Goal: Task Accomplishment & Management: Complete application form

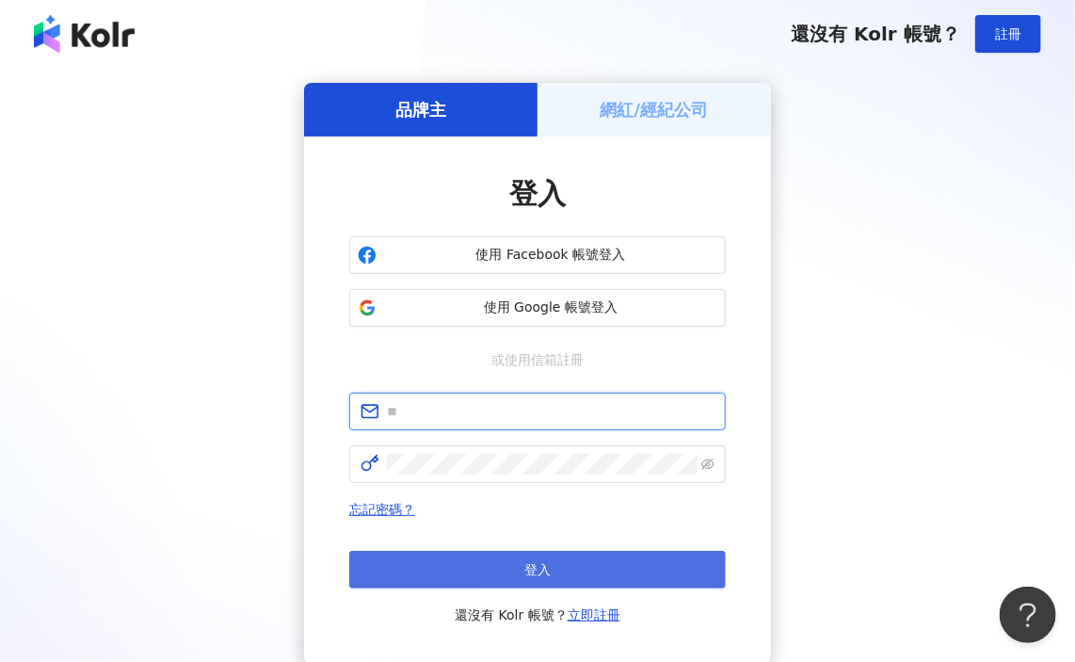
type input "**********"
click at [472, 565] on button "登入" at bounding box center [537, 570] width 376 height 38
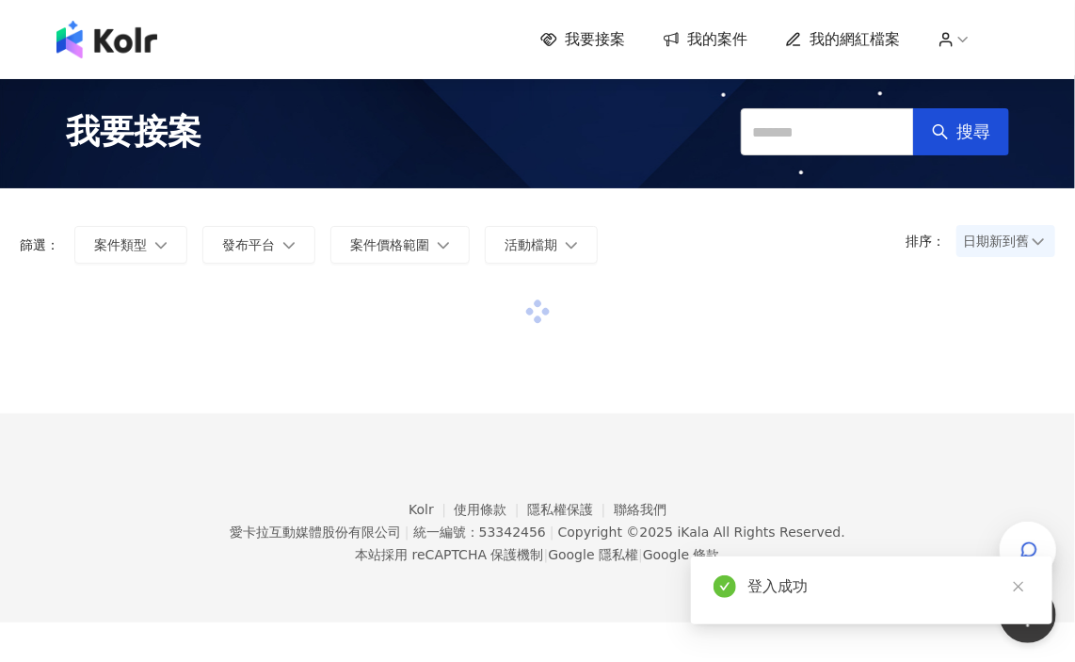
click at [747, 48] on span "我的案件" at bounding box center [717, 39] width 60 height 21
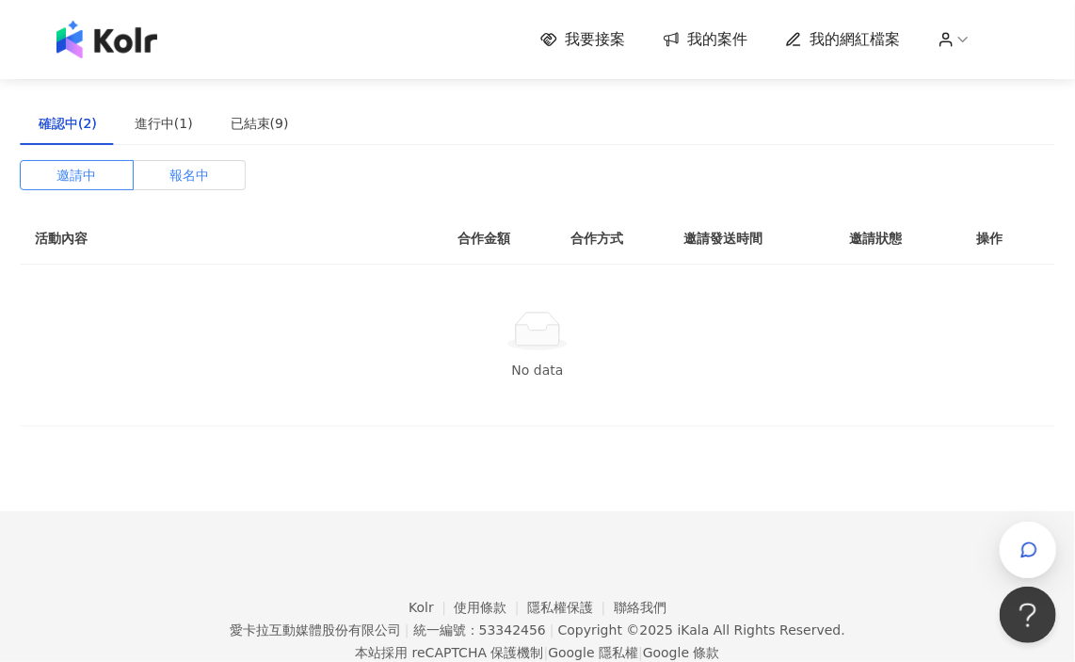
click at [174, 164] on span "報名中" at bounding box center [189, 175] width 40 height 28
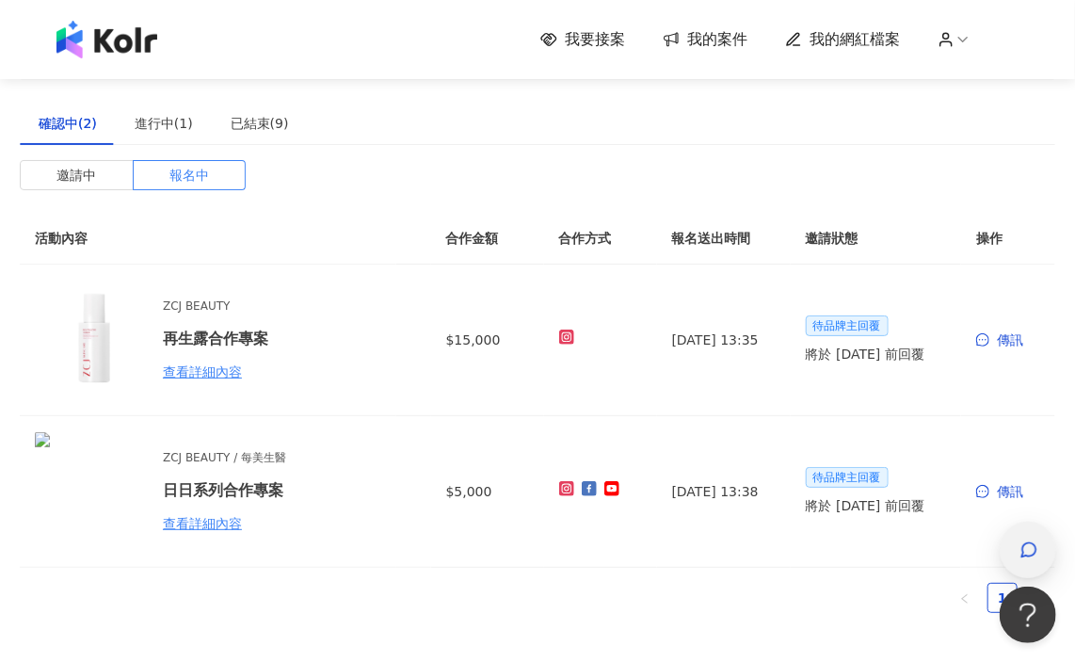
click at [1032, 552] on icon "button" at bounding box center [1028, 549] width 19 height 19
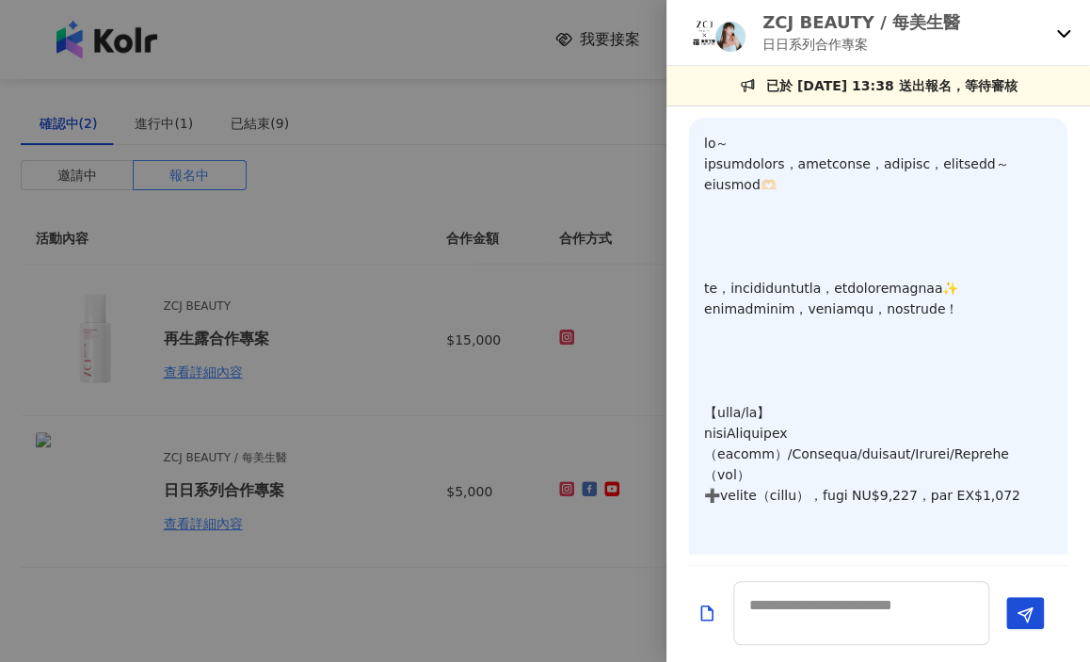
scroll to position [1239, 0]
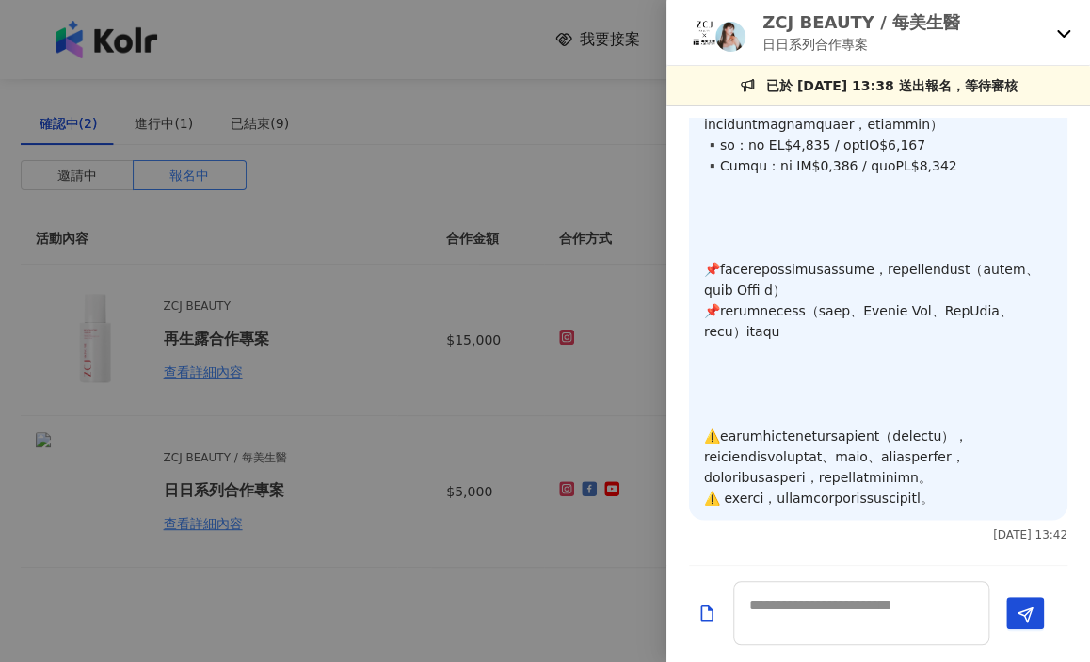
click at [1032, 29] on div "ZCJ BEAUTY / 每美生醫 日日系列合作專案" at bounding box center [866, 32] width 363 height 44
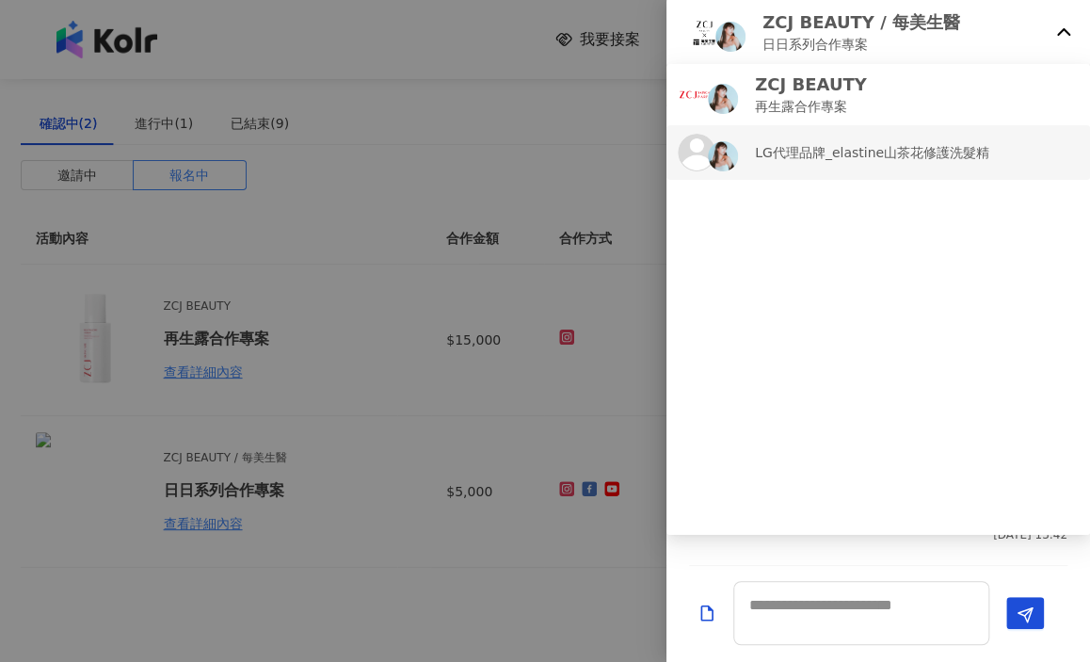
click at [942, 136] on div "LG代理品牌_elastine山茶花修護洗髮精" at bounding box center [878, 153] width 401 height 38
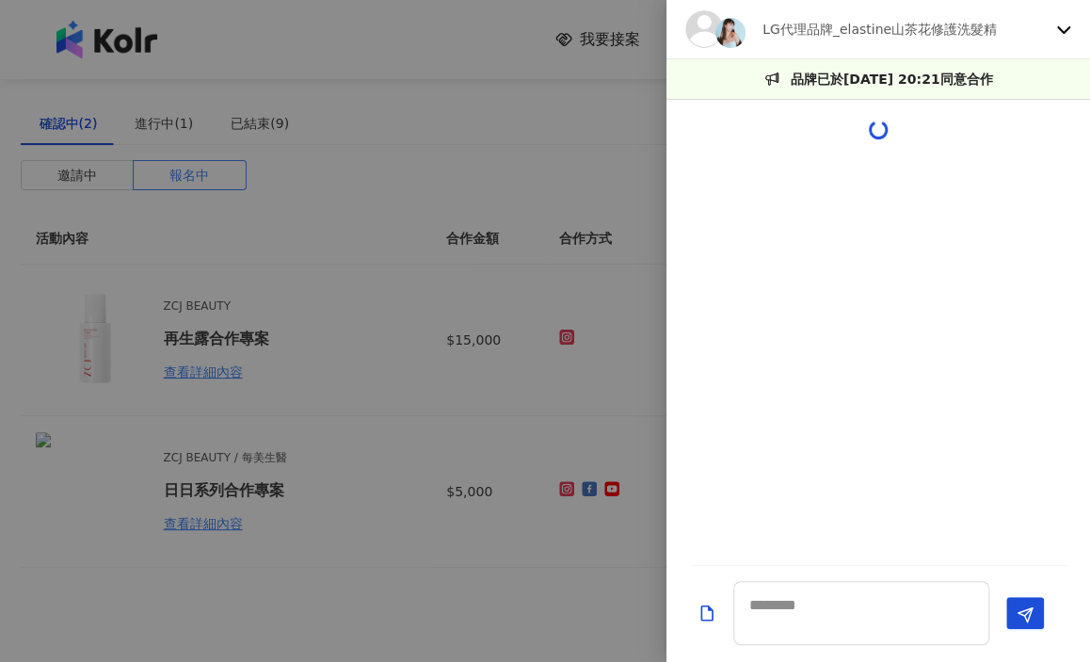
scroll to position [0, 0]
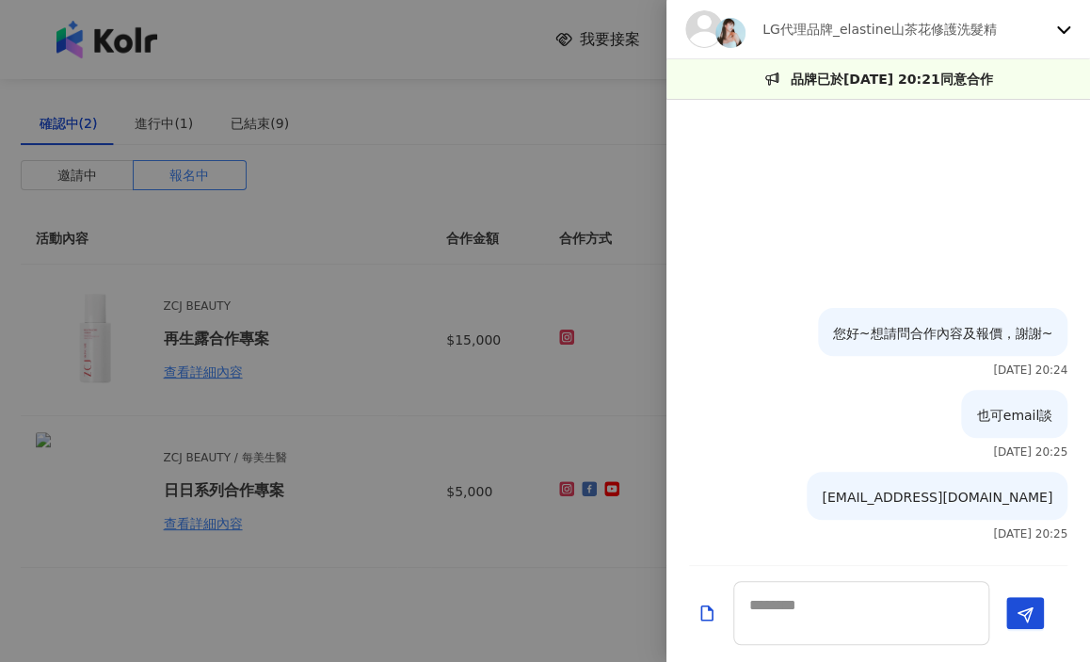
click at [1070, 36] on div "LG代理品牌_elastine山茶花修護洗髮精" at bounding box center [878, 29] width 424 height 59
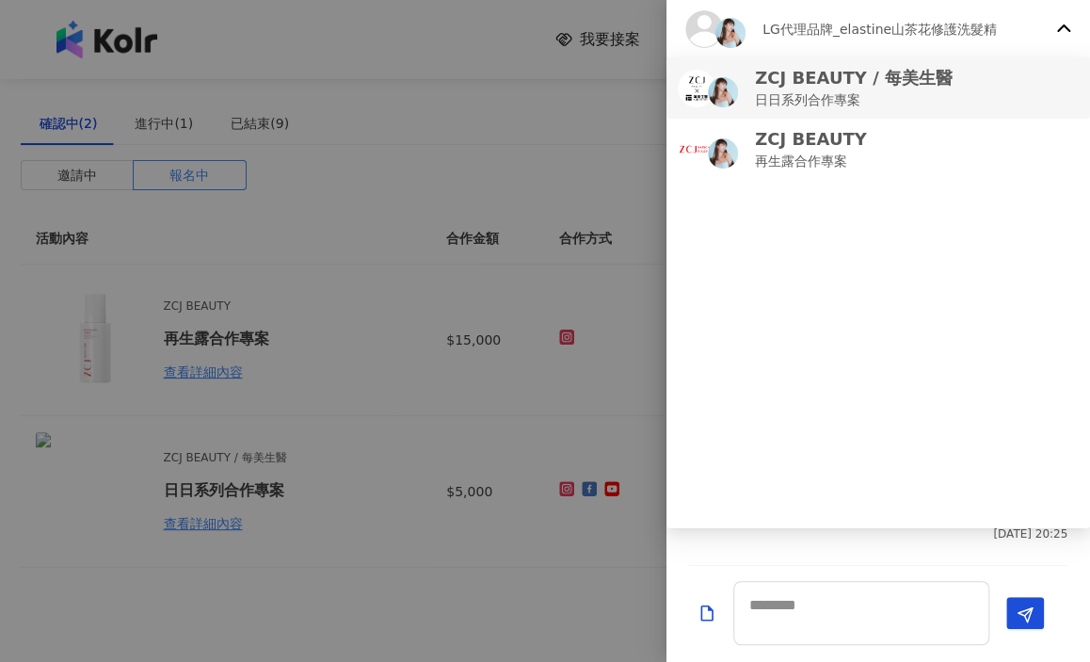
click at [968, 88] on div "ZCJ BEAUTY / 每美生醫 日日系列合作專案" at bounding box center [878, 88] width 401 height 44
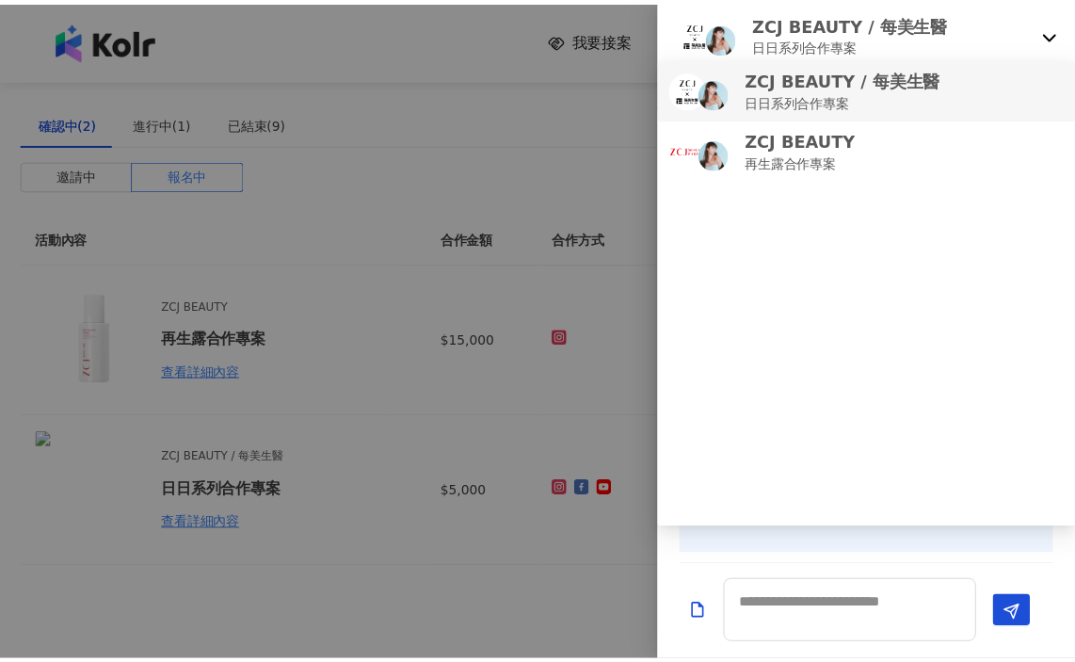
scroll to position [1239, 0]
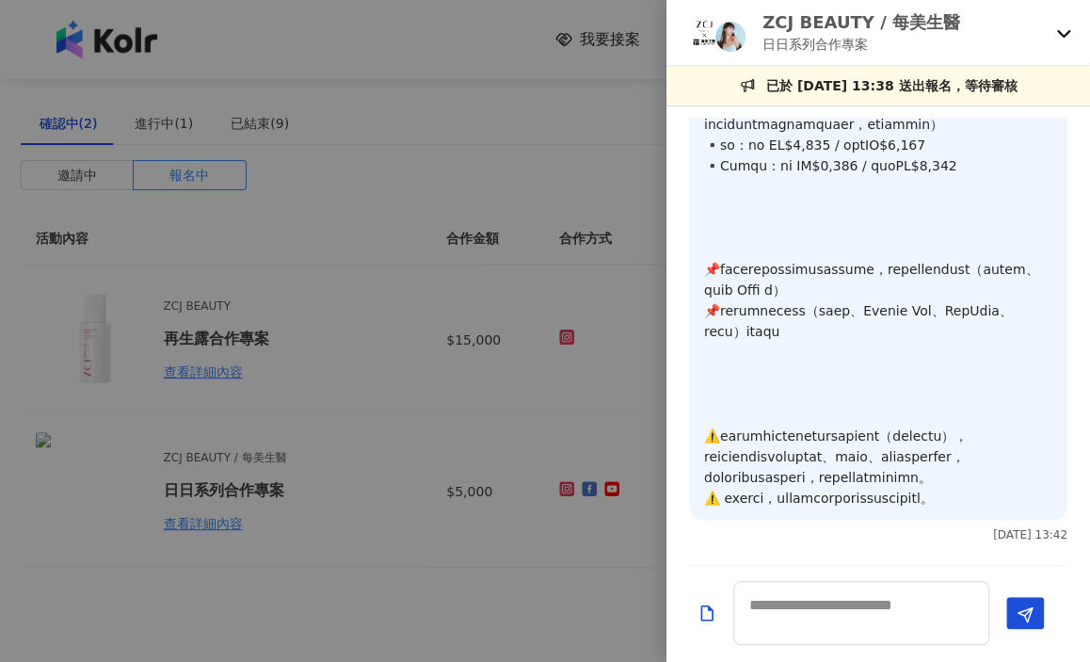
click at [414, 168] on div at bounding box center [545, 331] width 1090 height 662
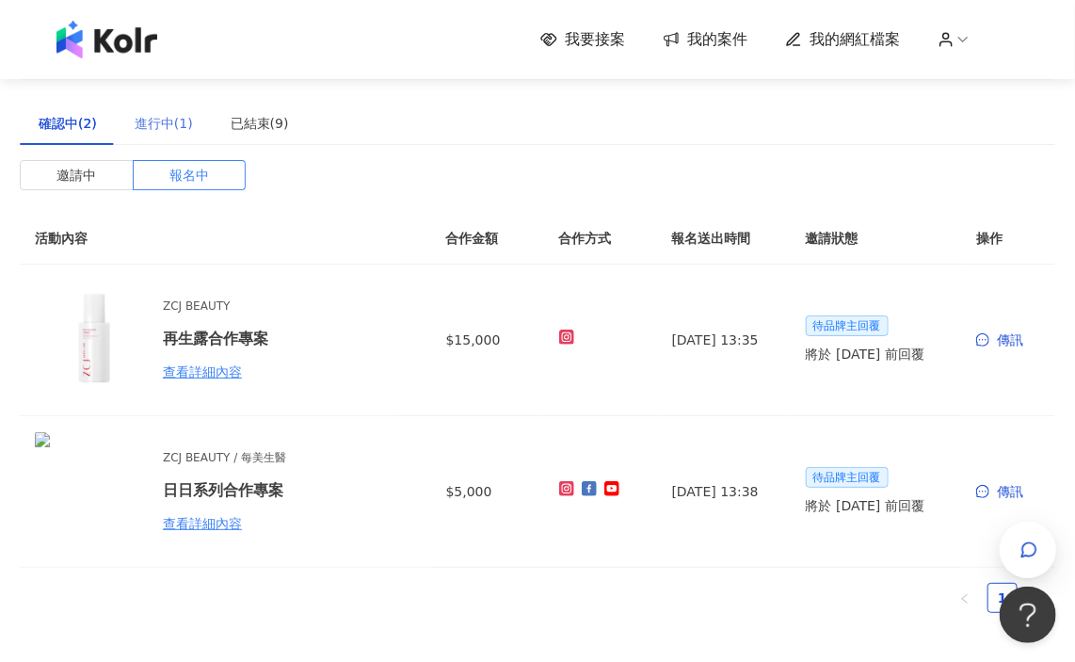
click at [116, 115] on div "進行中(1)" at bounding box center [164, 123] width 96 height 43
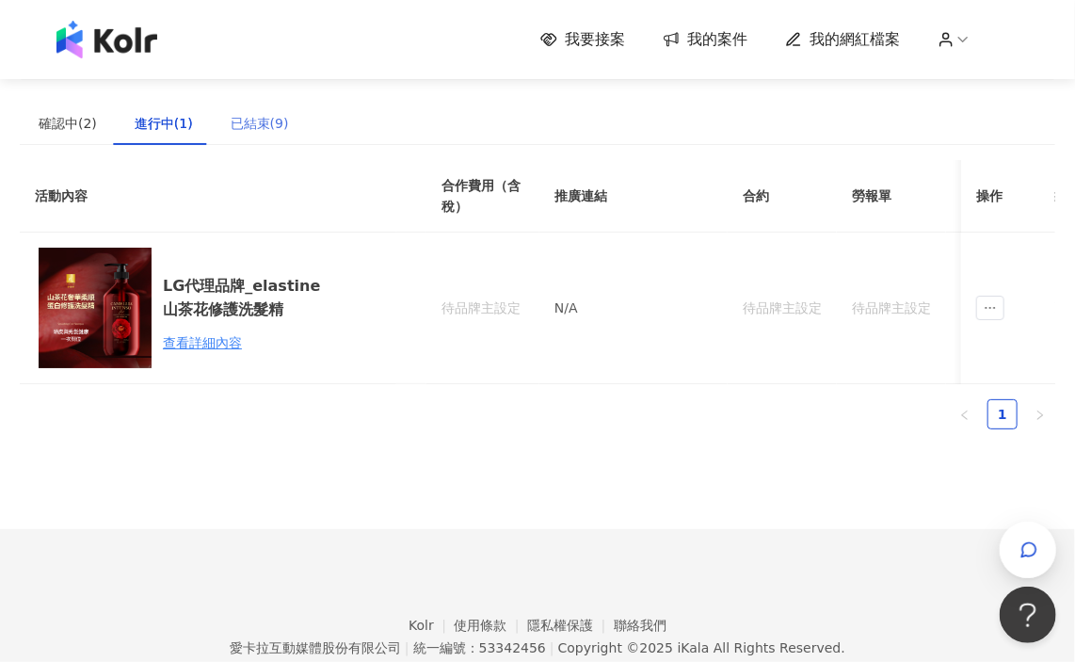
click at [222, 120] on div "已結束(9)" at bounding box center [260, 123] width 96 height 43
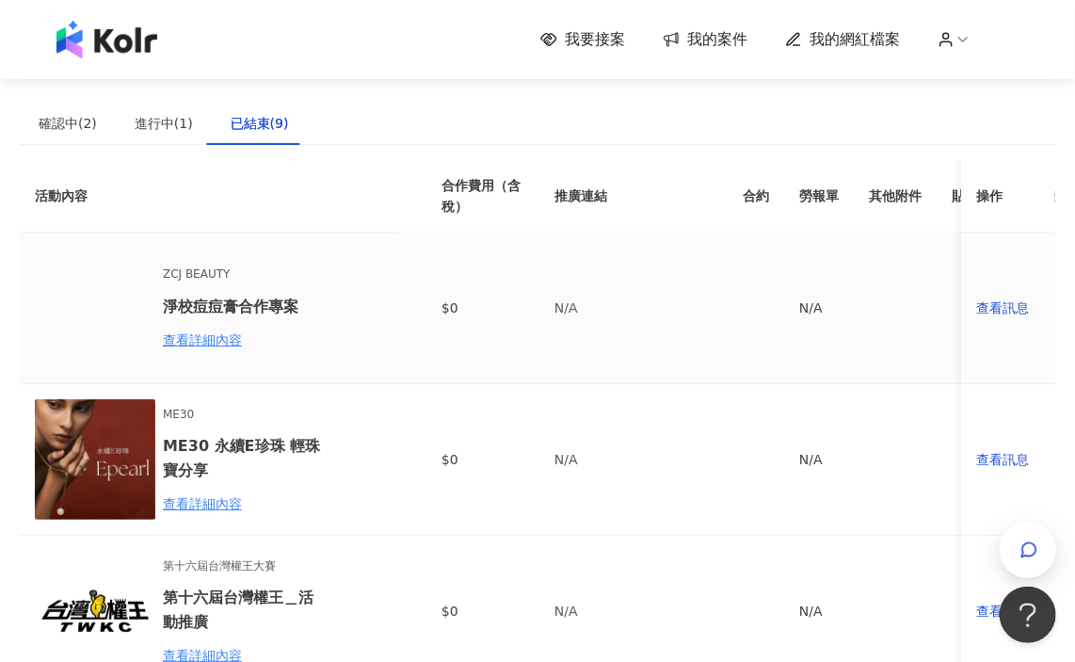
scroll to position [94, 0]
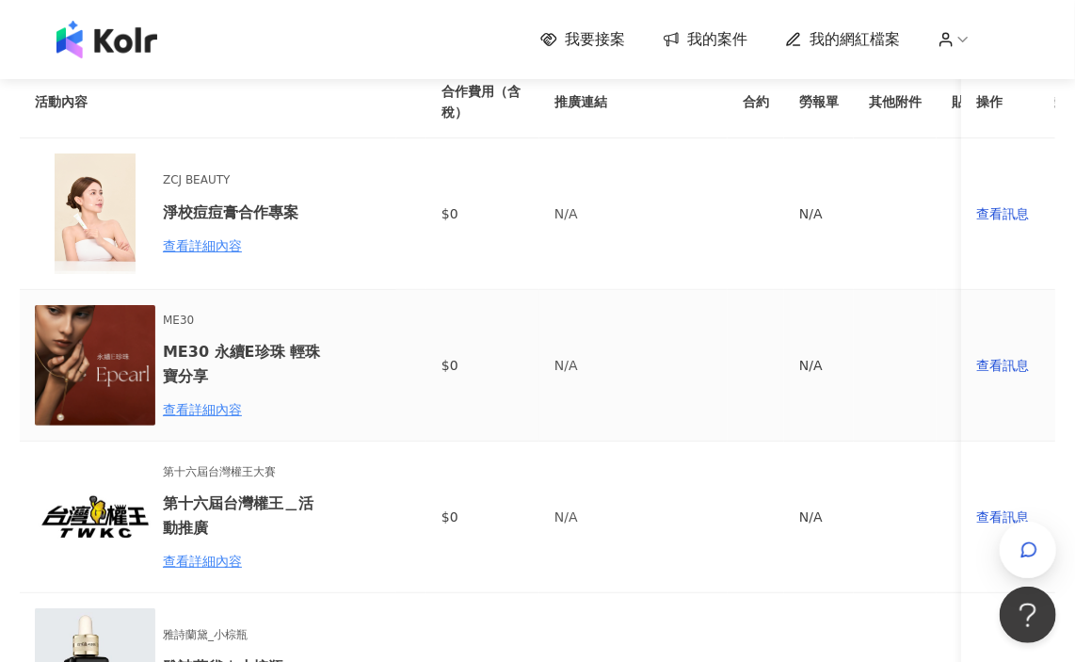
drag, startPoint x: 764, startPoint y: 313, endPoint x: 575, endPoint y: 300, distance: 189.6
click at [575, 300] on tr "ME30 ME30 永續E珍珠 輕珠寶分享 查看詳細內容 $0 N/A N/A - 品牌無意願 查看訊息" at bounding box center [721, 366] width 1402 height 152
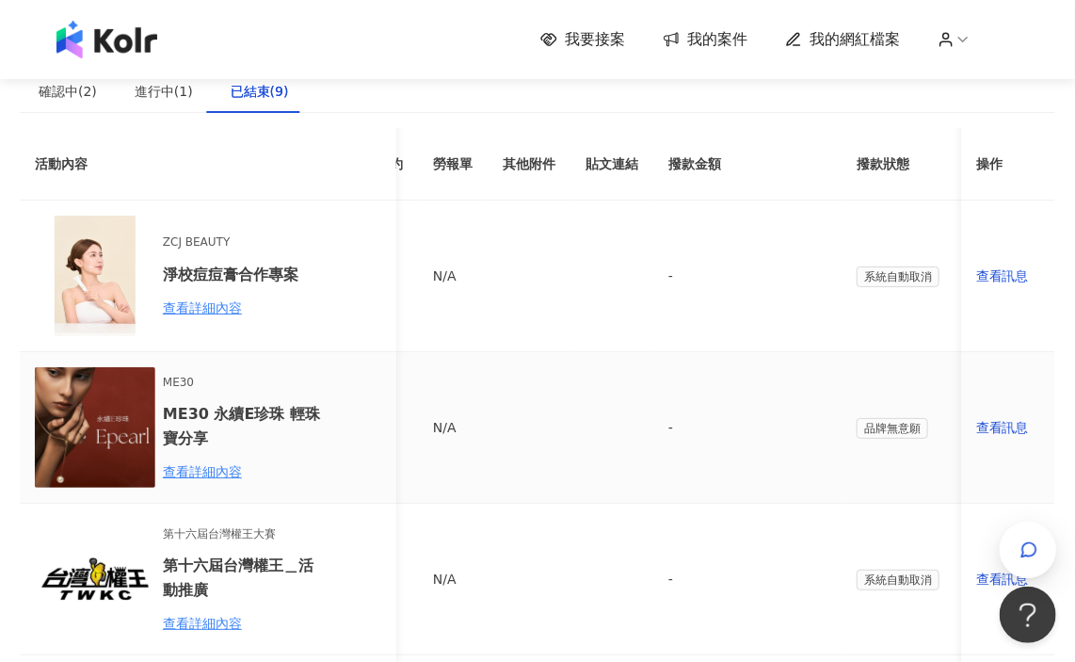
scroll to position [0, 0]
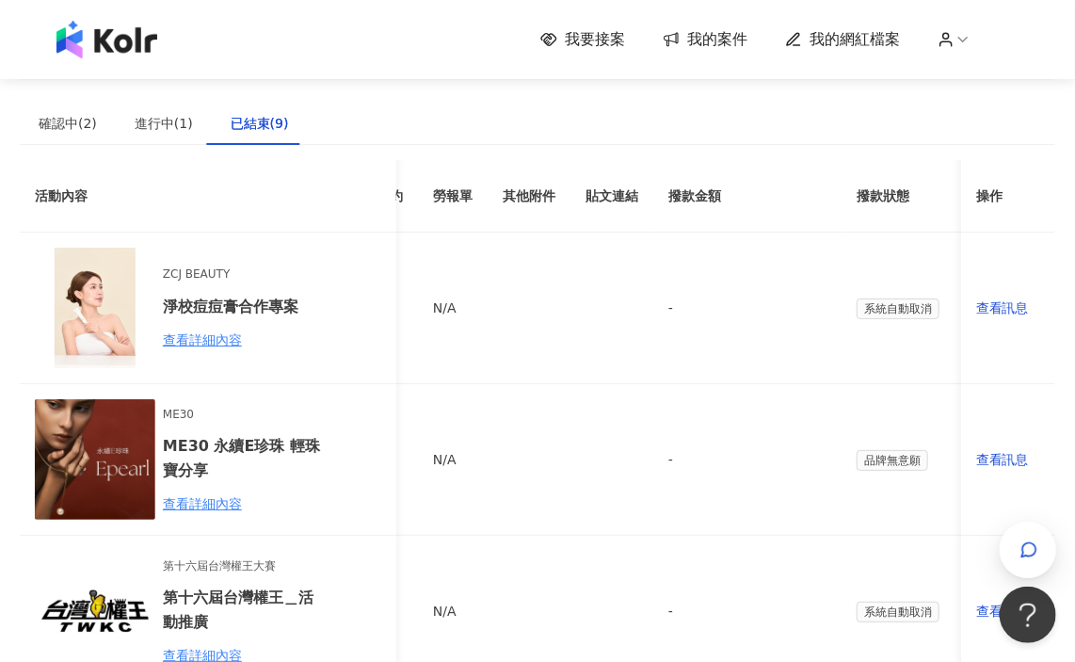
click at [614, 37] on span "我要接案" at bounding box center [595, 39] width 60 height 21
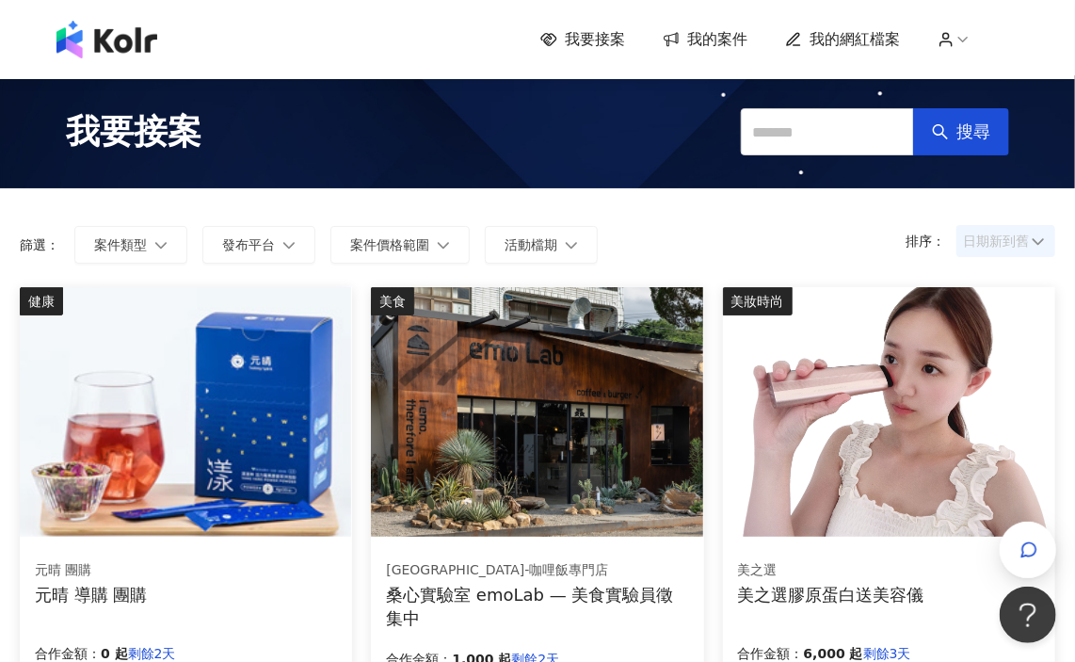
click at [977, 229] on span "日期新到舊" at bounding box center [1006, 241] width 86 height 28
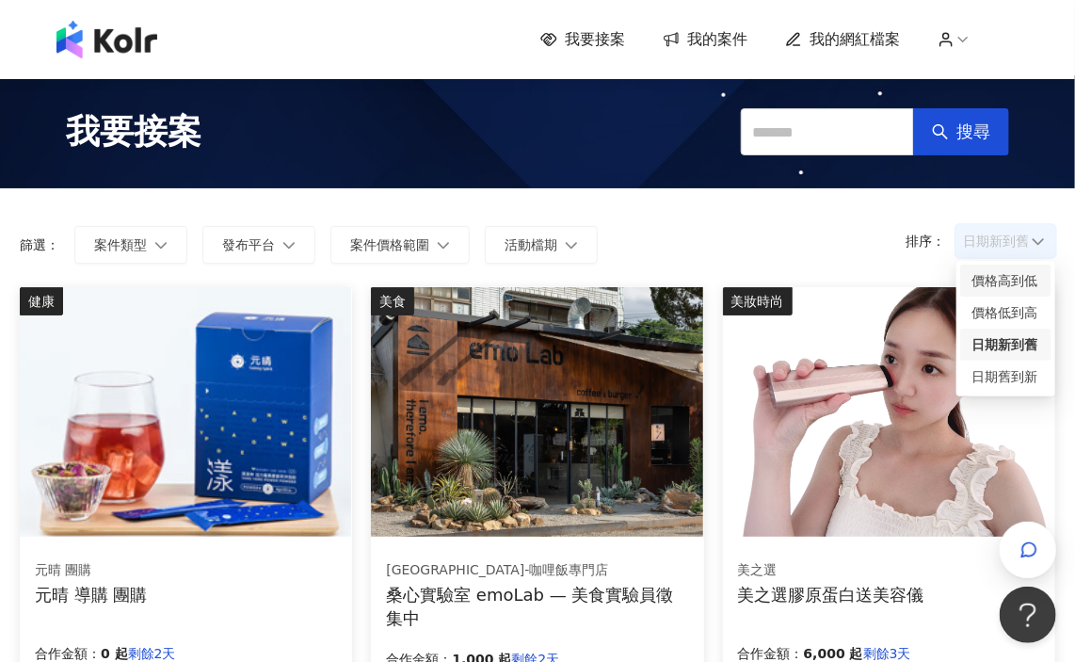
click at [994, 283] on div "價格高到低" at bounding box center [1005, 280] width 69 height 21
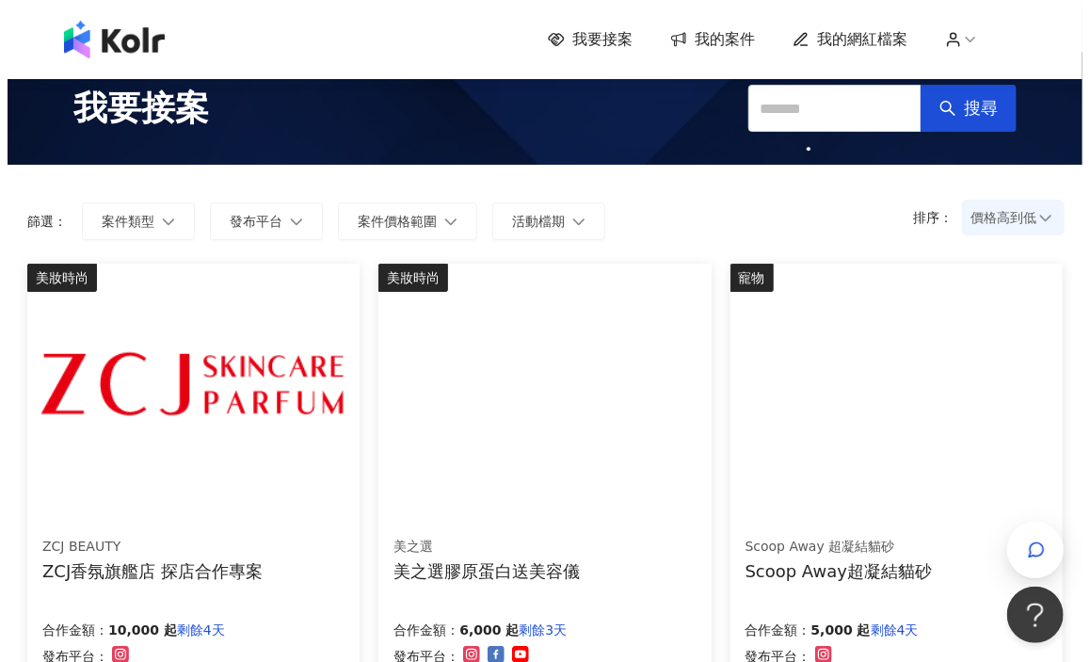
scroll to position [94, 0]
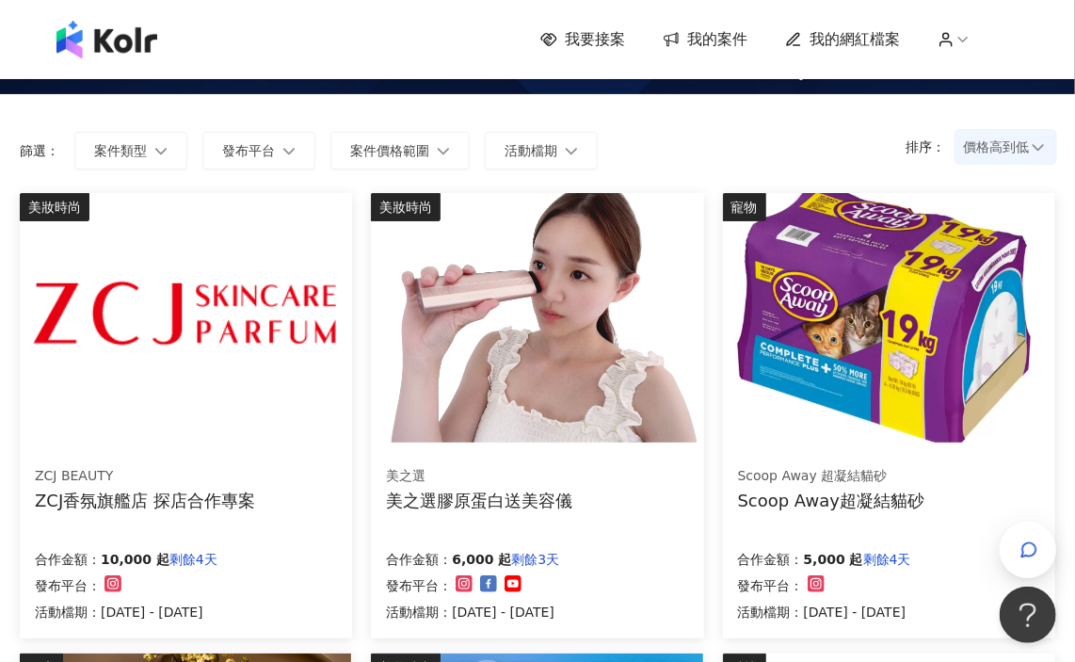
click at [294, 376] on img at bounding box center [185, 317] width 331 height 249
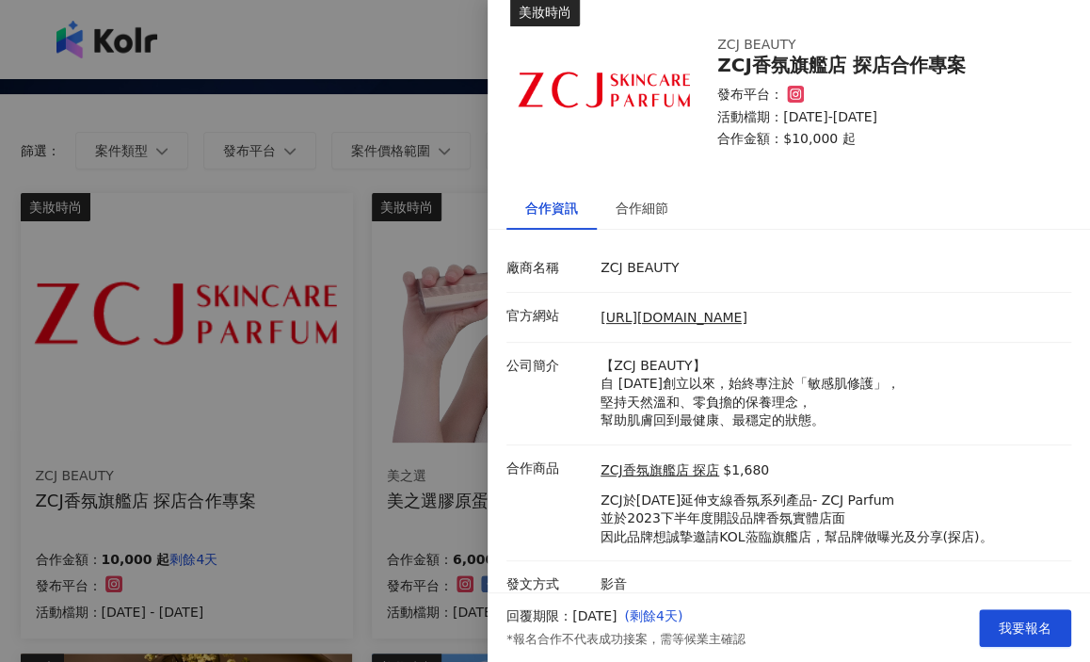
scroll to position [38, 0]
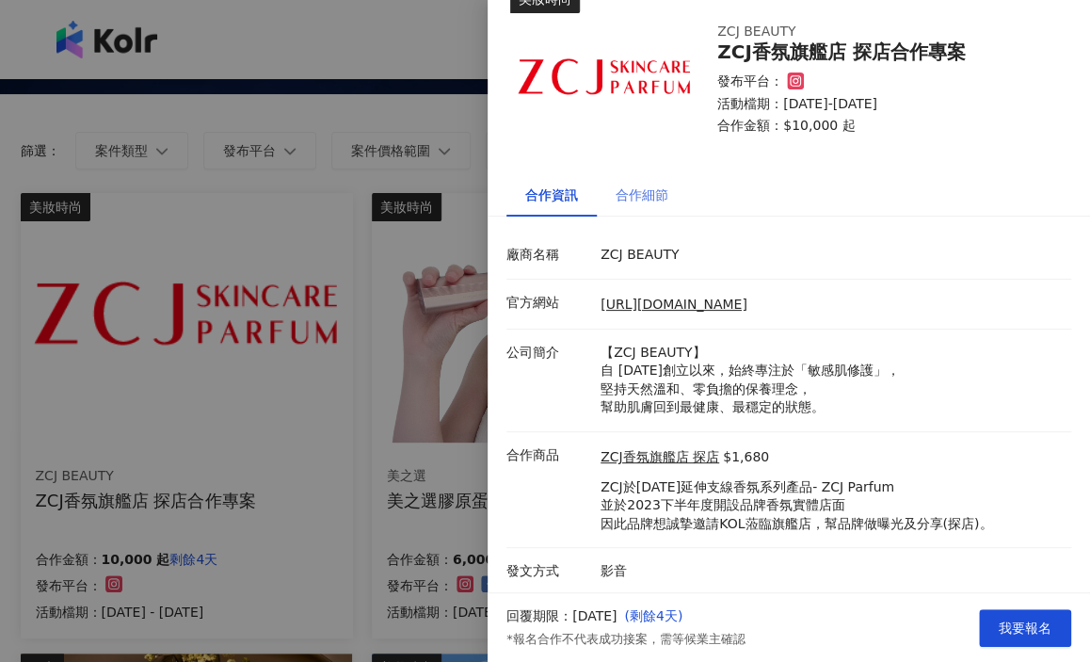
click at [618, 176] on div "合作細節" at bounding box center [642, 194] width 90 height 43
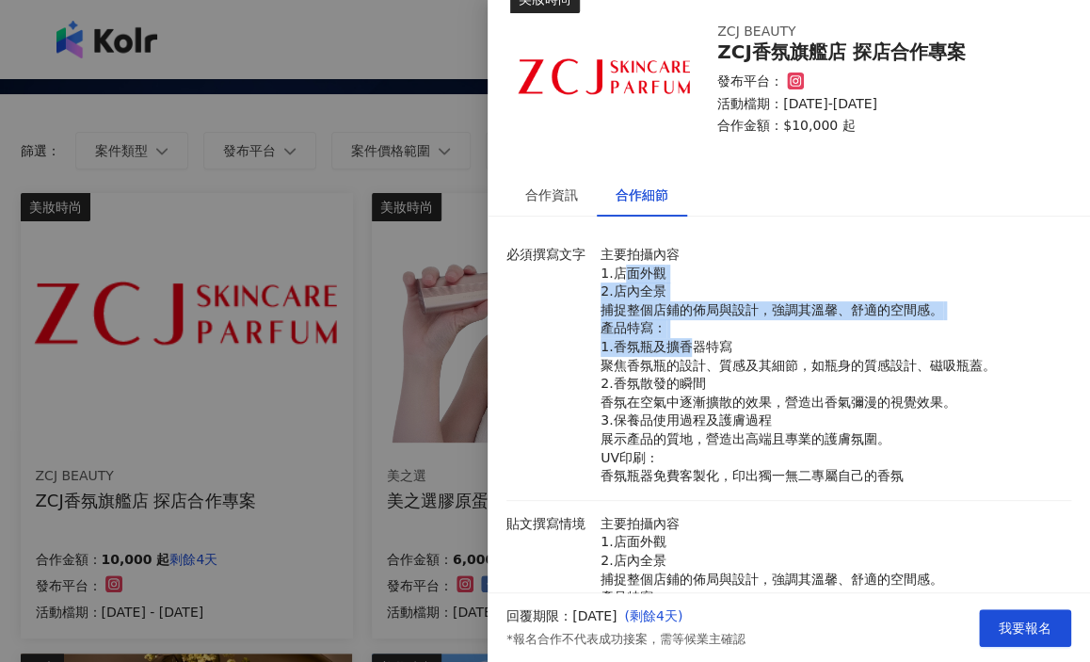
drag, startPoint x: 616, startPoint y: 264, endPoint x: 681, endPoint y: 340, distance: 100.8
click at [681, 340] on p "主要拍攝內容 1.店面外觀 2.店內全景 捕捉整個店鋪的佈局與設計，強調其溫馨、舒適的空間感。 產品特寫： 1.香氛瓶及擴香器特寫 聚焦香氛瓶的設計、質感及其…" at bounding box center [831, 366] width 461 height 240
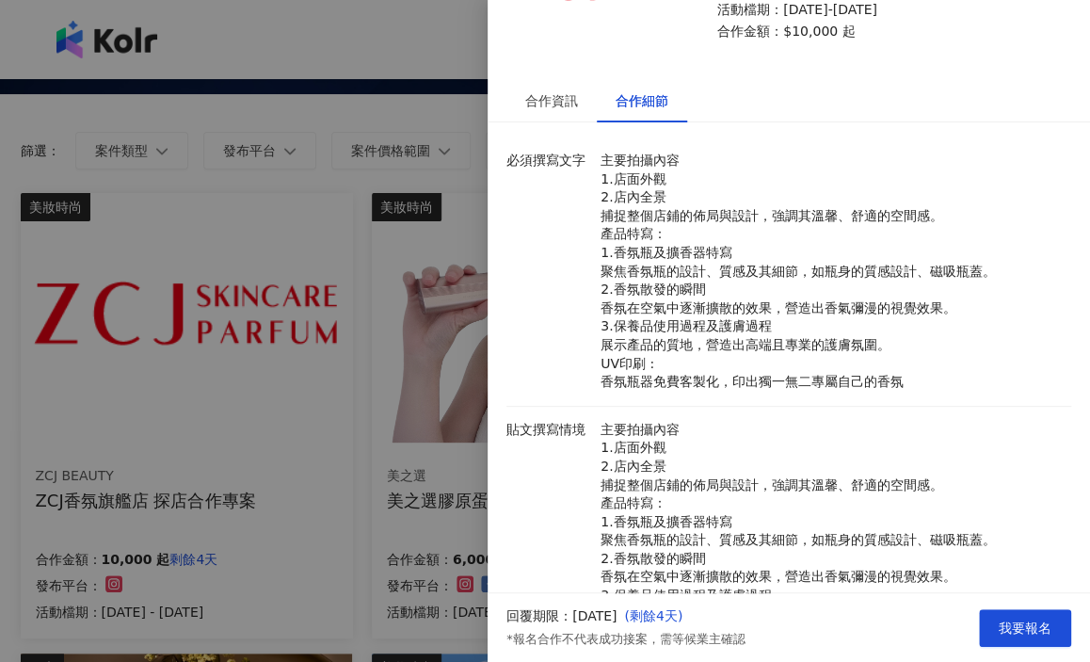
scroll to position [226, 0]
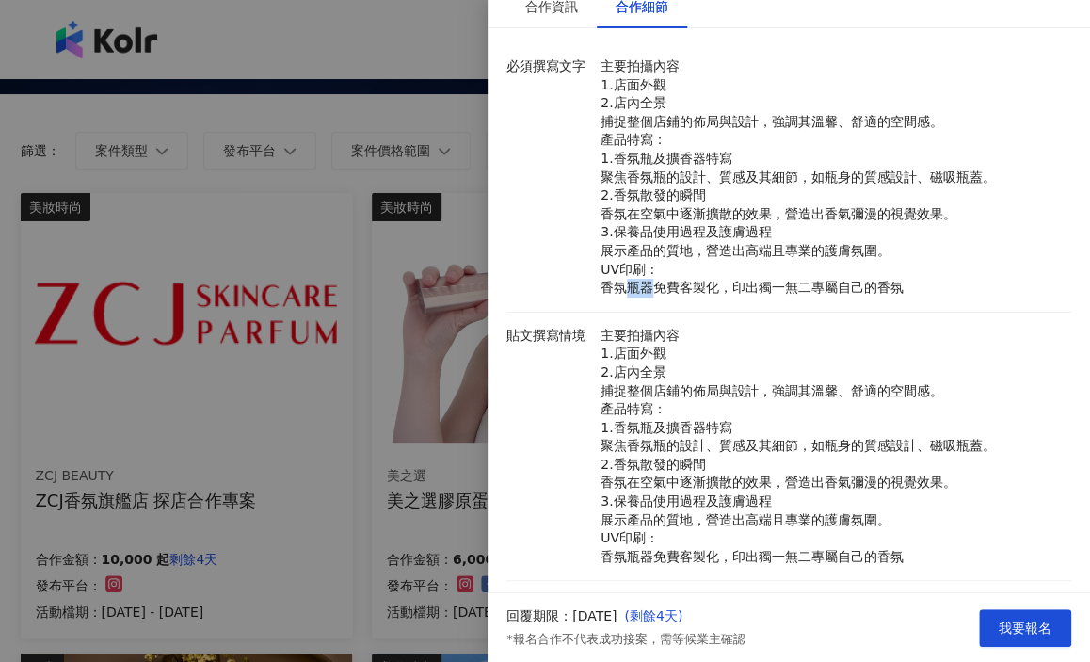
drag, startPoint x: 629, startPoint y: 286, endPoint x: 648, endPoint y: 293, distance: 19.9
click at [648, 293] on p "主要拍攝內容 1.店面外觀 2.店內全景 捕捉整個店鋪的佈局與設計，強調其溫馨、舒適的空間感。 產品特寫： 1.香氛瓶及擴香器特寫 聚焦香氛瓶的設計、質感及其…" at bounding box center [831, 177] width 461 height 240
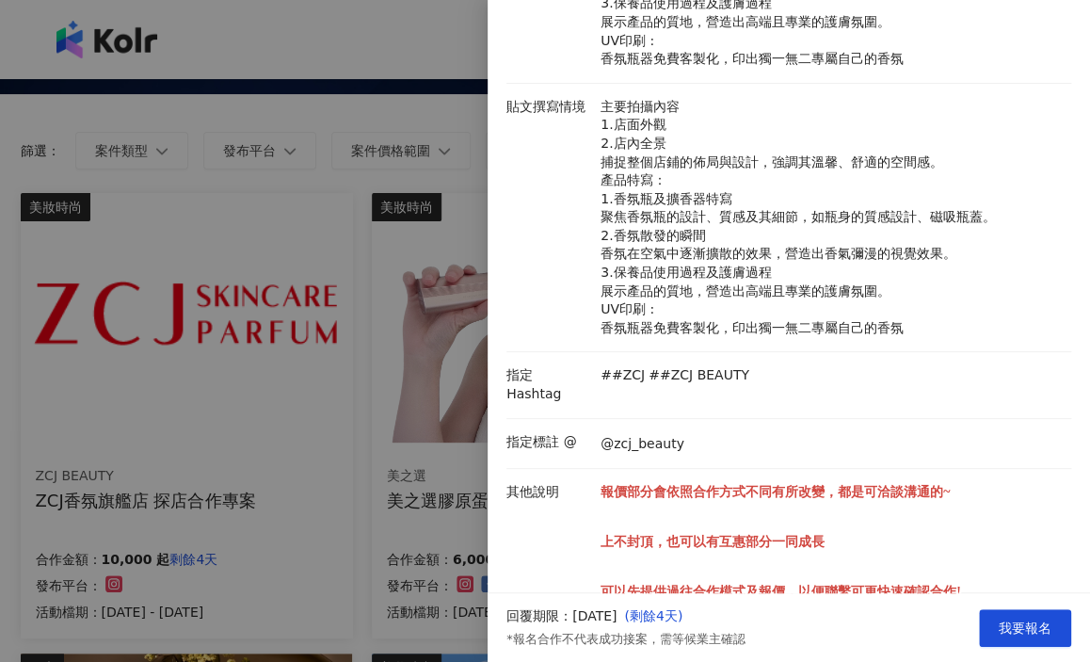
scroll to position [489, 0]
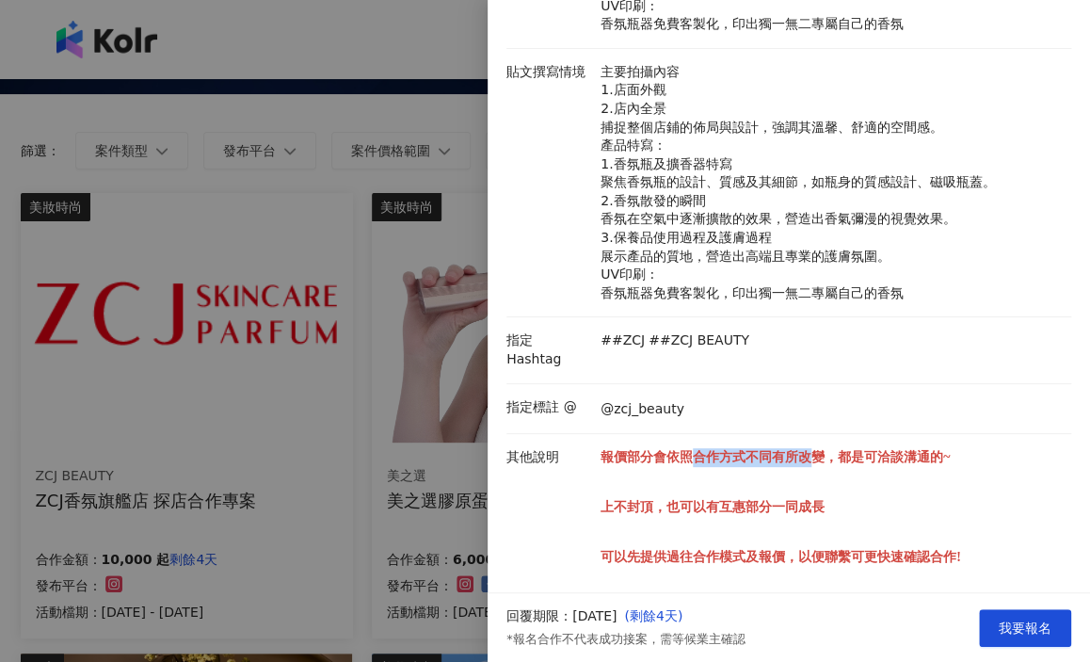
drag, startPoint x: 685, startPoint y: 436, endPoint x: 812, endPoint y: 444, distance: 127.3
click at [812, 450] on strong "報價部分會依照合作方式不同有所改變，都是可洽談溝通的~" at bounding box center [775, 457] width 349 height 14
drag, startPoint x: 637, startPoint y: 495, endPoint x: 667, endPoint y: 488, distance: 30.8
click at [667, 500] on strong "上不封頂，也可以有互惠部分一同成長" at bounding box center [713, 507] width 224 height 14
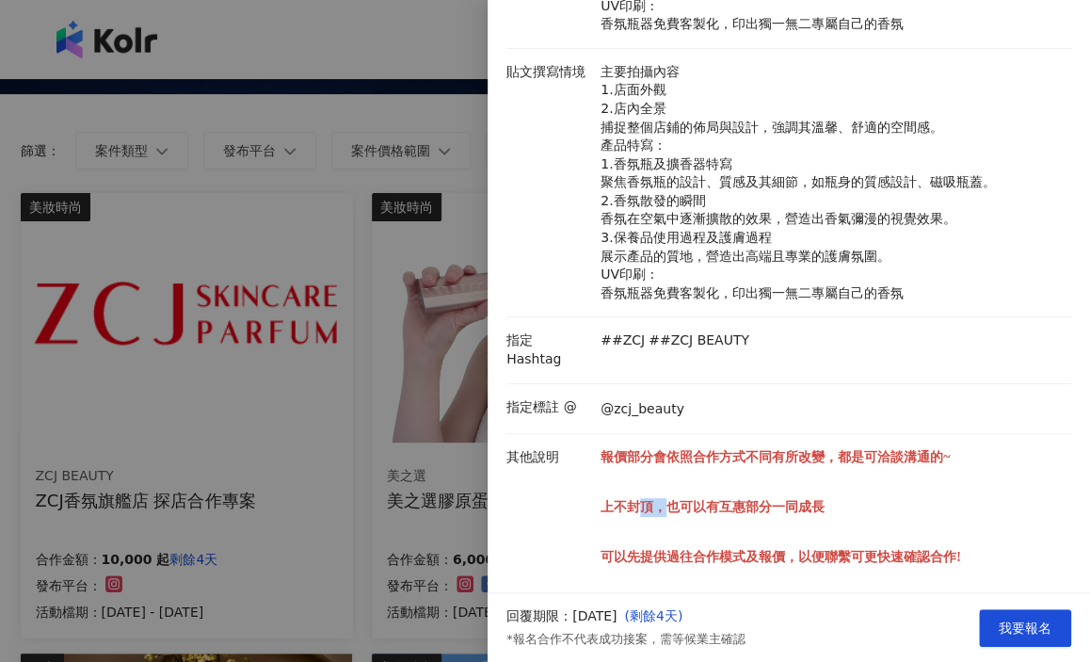
click at [667, 500] on strong "上不封頂，也可以有互惠部分一同成長" at bounding box center [713, 507] width 224 height 14
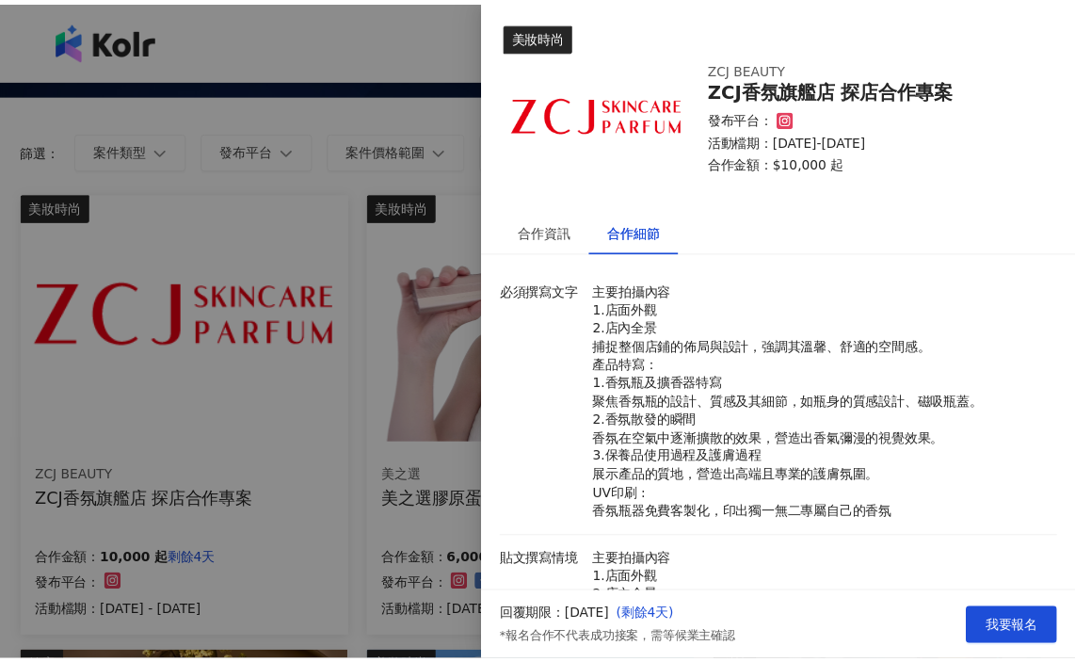
scroll to position [0, 0]
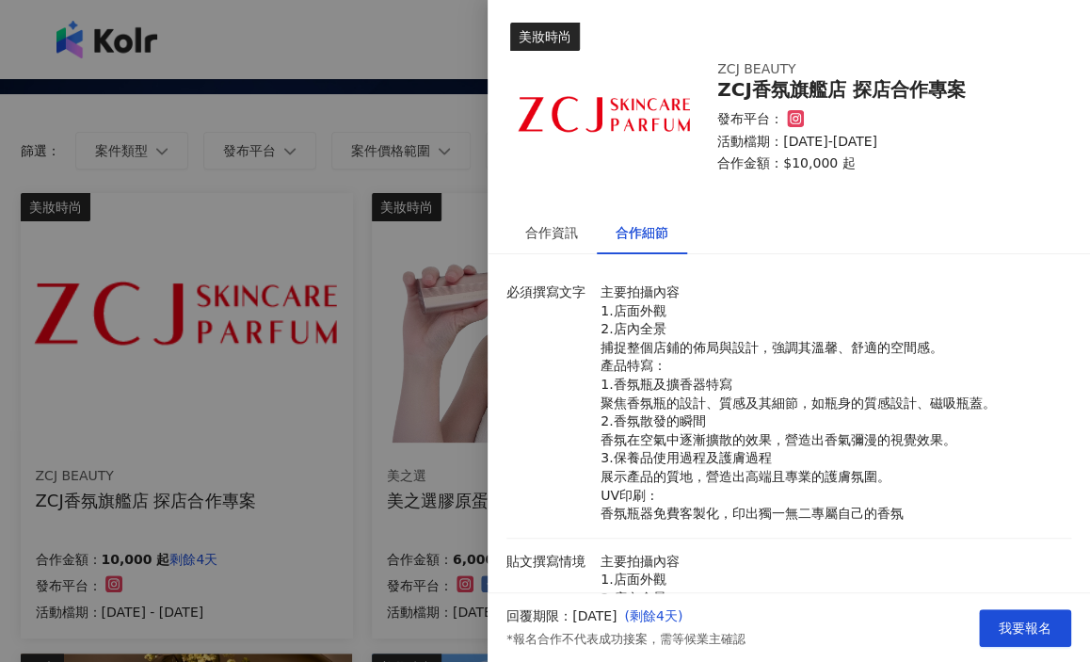
click at [405, 225] on div at bounding box center [545, 331] width 1090 height 662
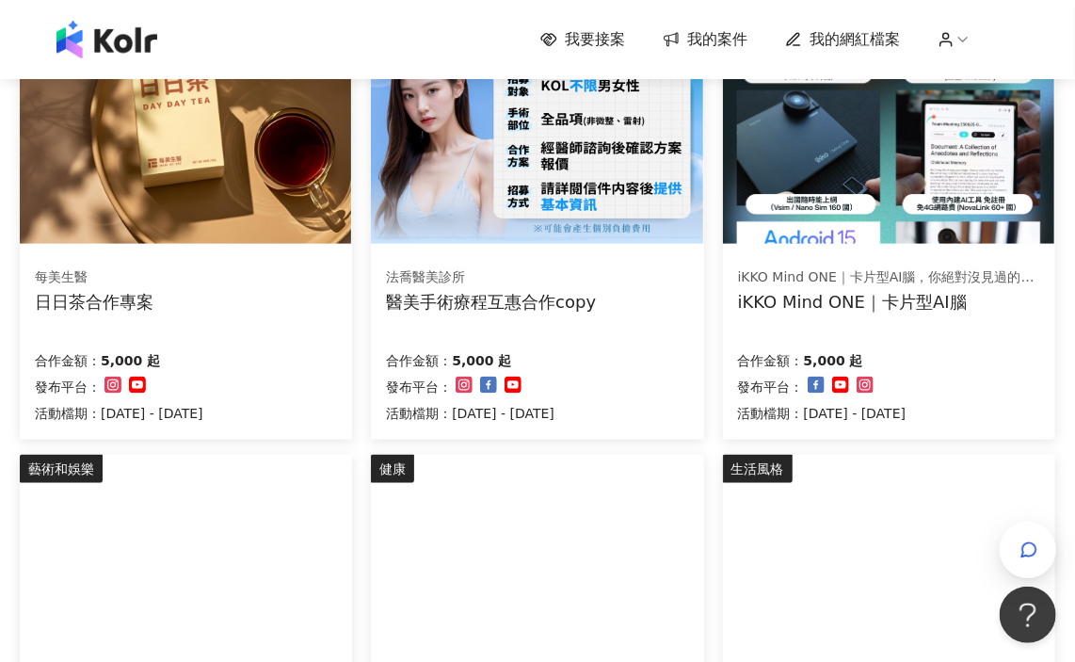
scroll to position [753, 0]
